Goal: Navigation & Orientation: Find specific page/section

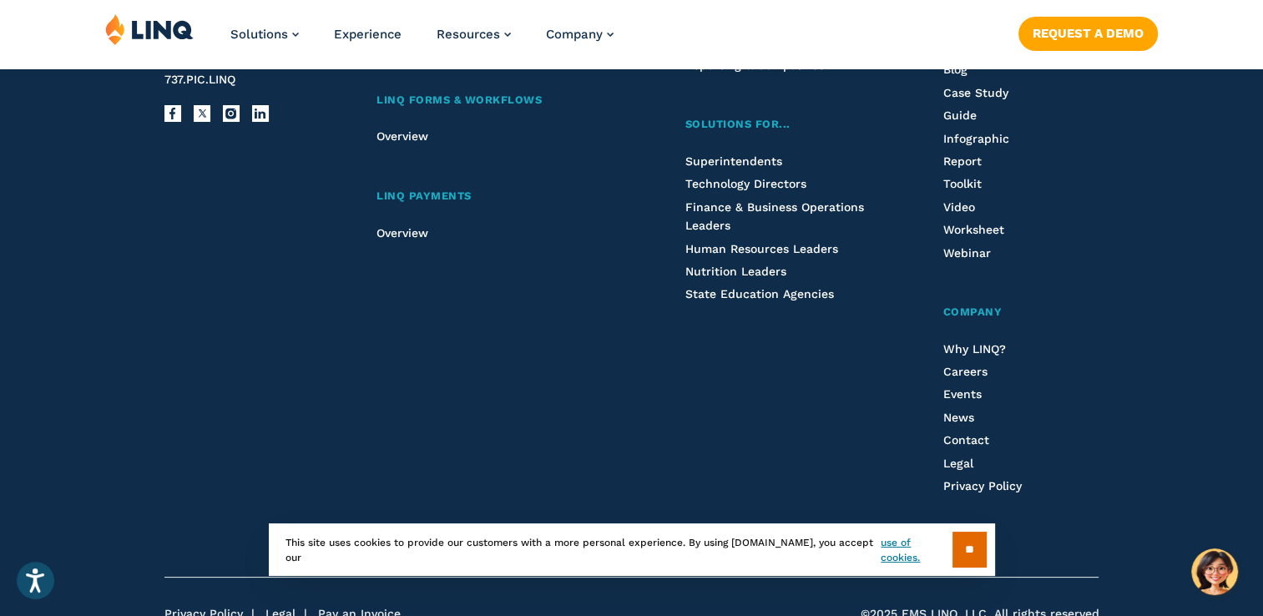
scroll to position [2047, 0]
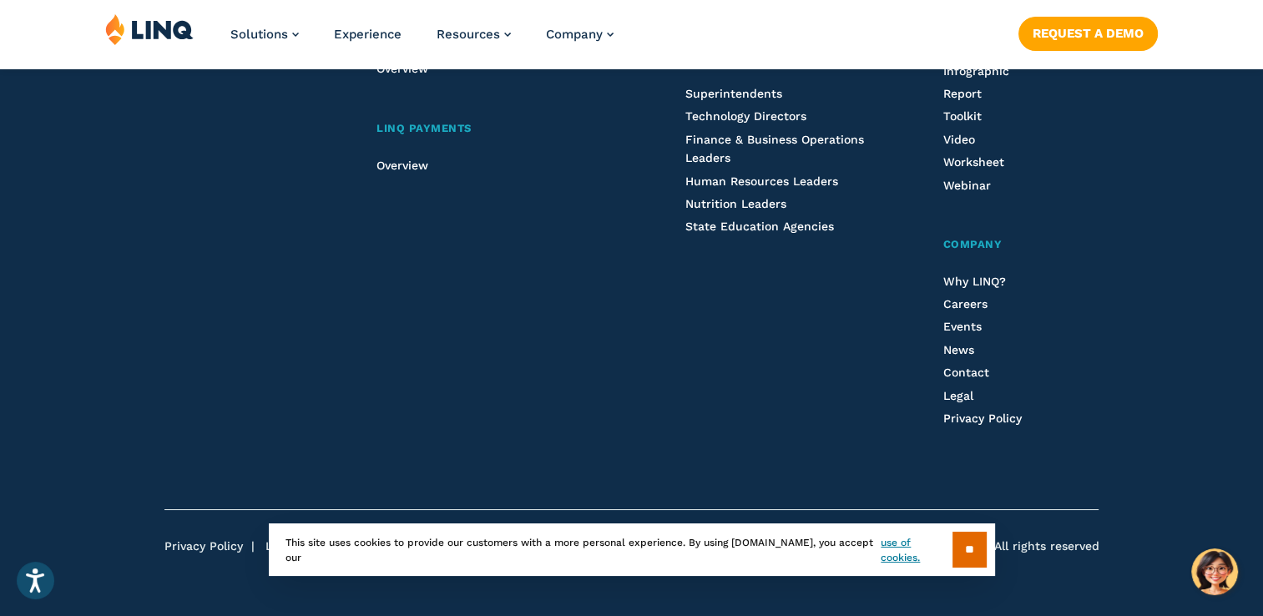
drag, startPoint x: 959, startPoint y: 550, endPoint x: 956, endPoint y: 534, distance: 16.2
click at [959, 547] on input "**" at bounding box center [970, 550] width 34 height 36
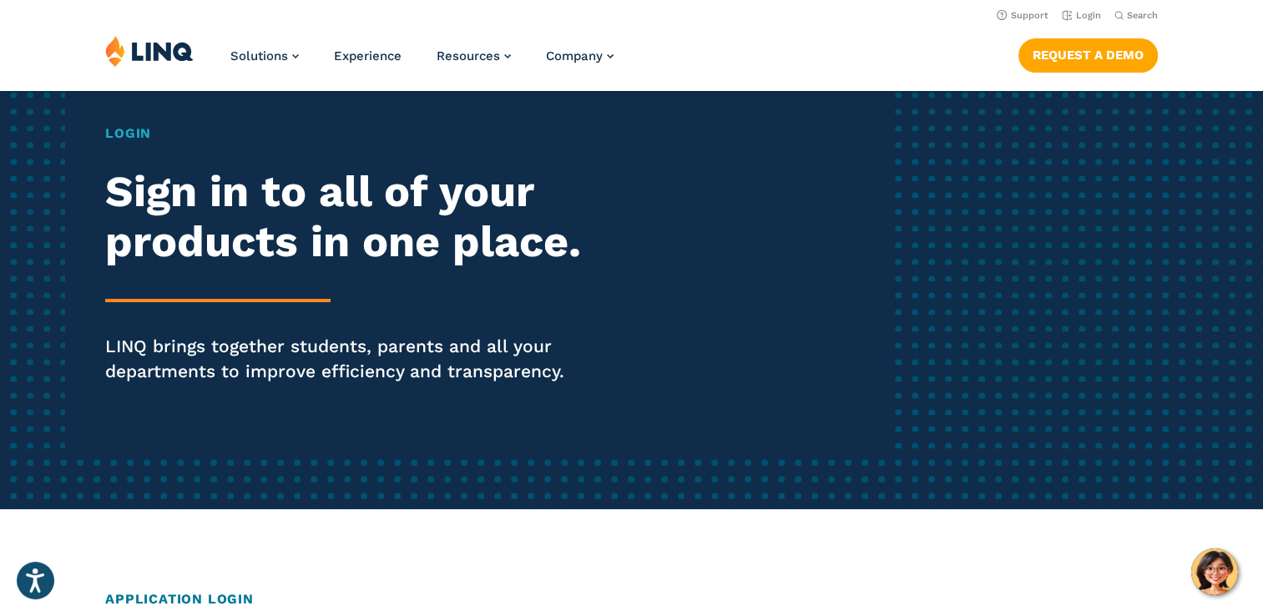
scroll to position [0, 0]
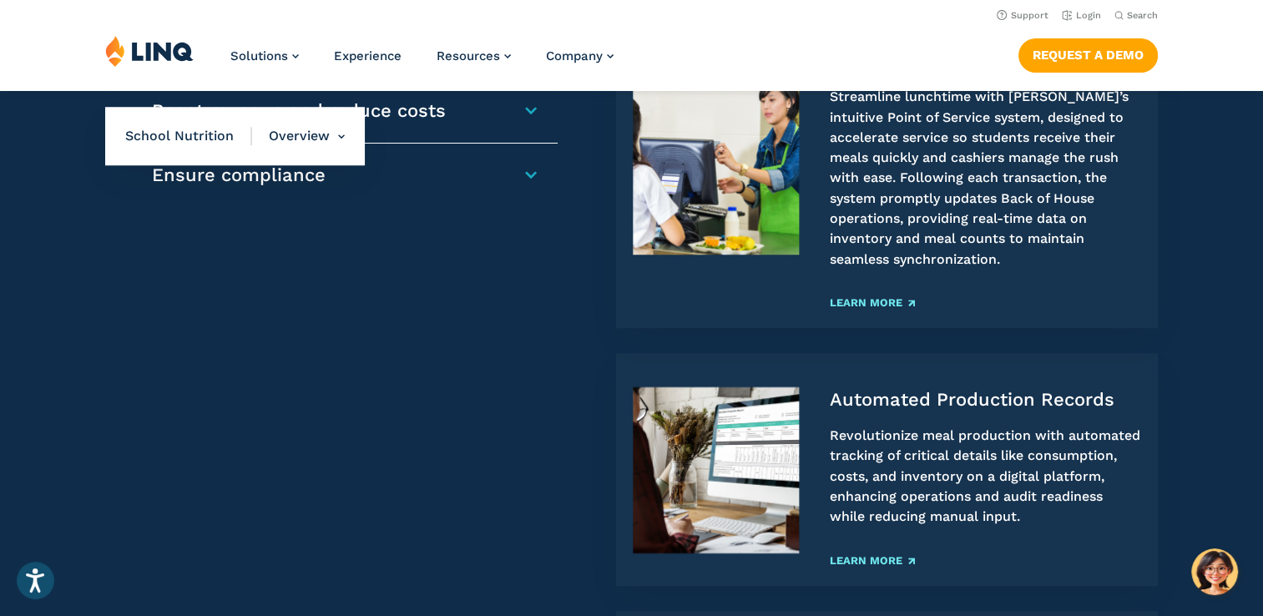
scroll to position [1002, 0]
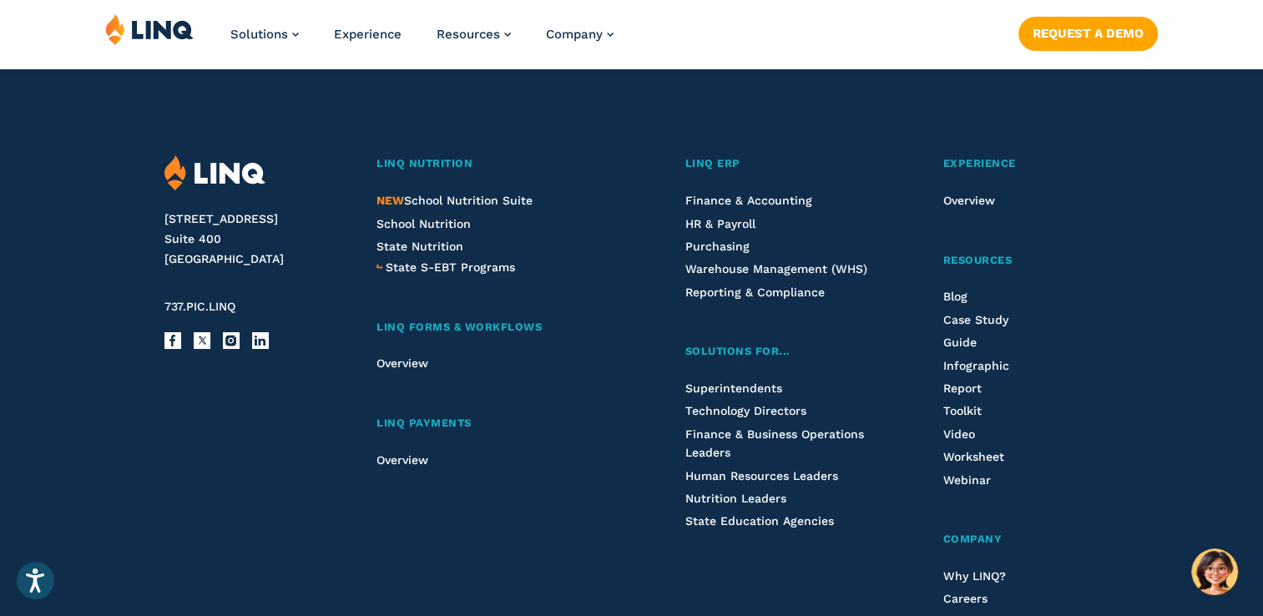
scroll to position [1753, 0]
